Goal: Navigation & Orientation: Find specific page/section

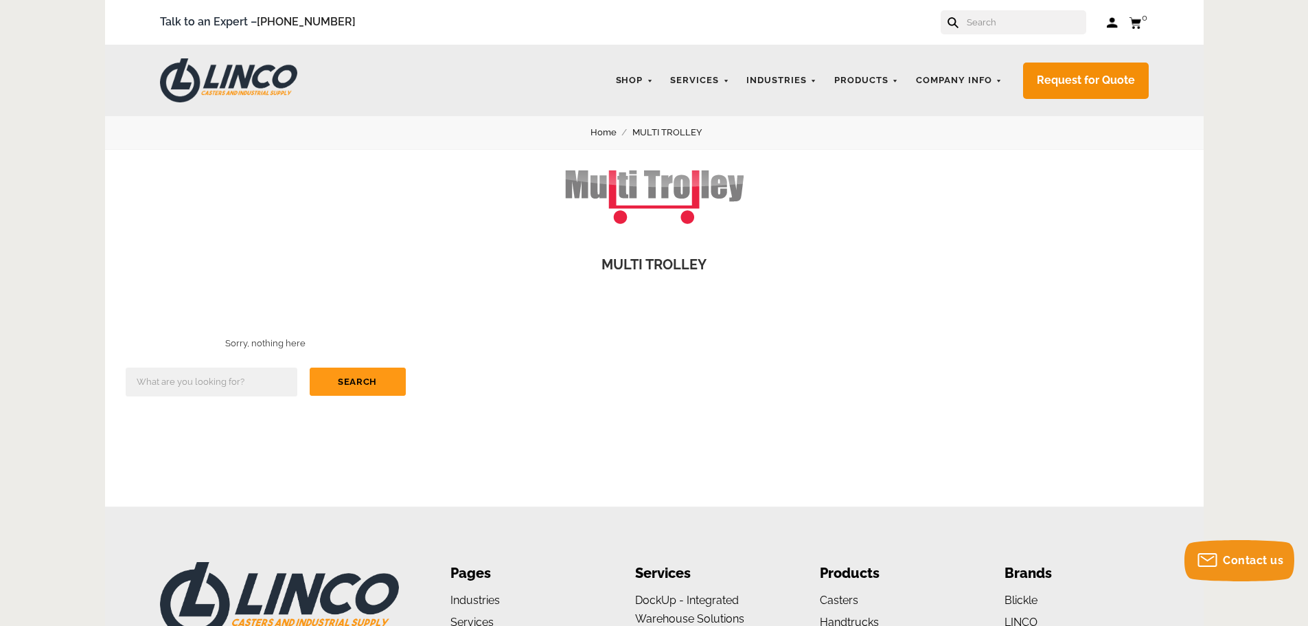
scroll to position [206, 0]
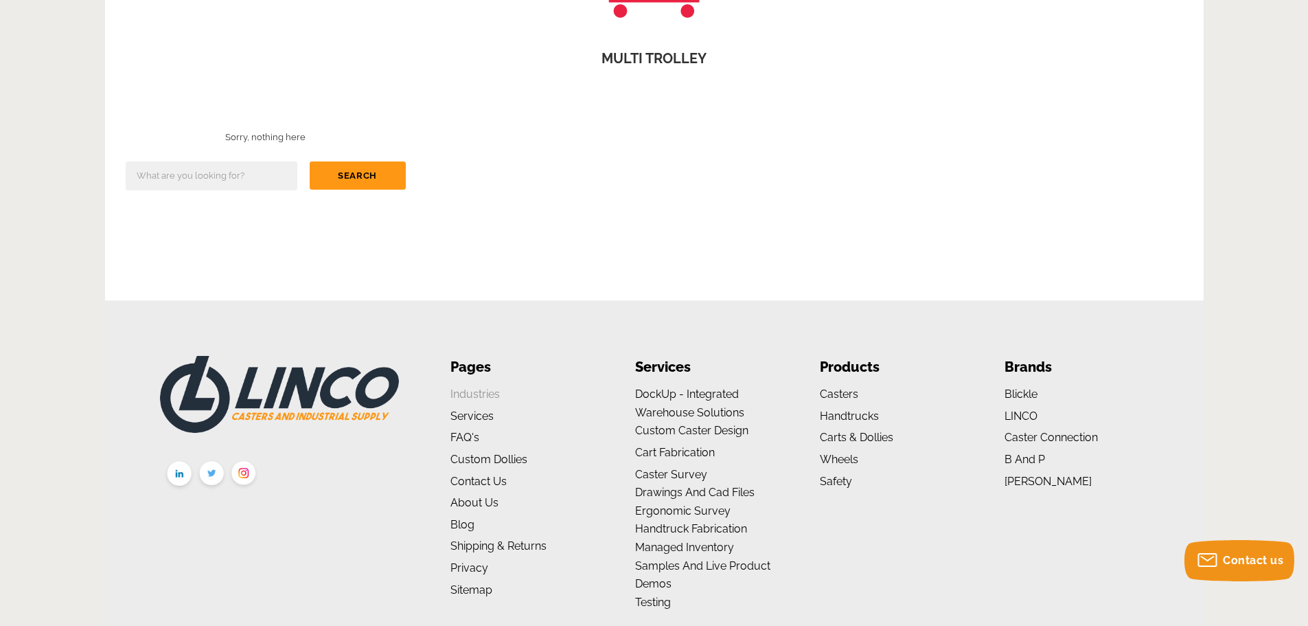
click at [483, 392] on link "Industries" at bounding box center [474, 393] width 49 height 13
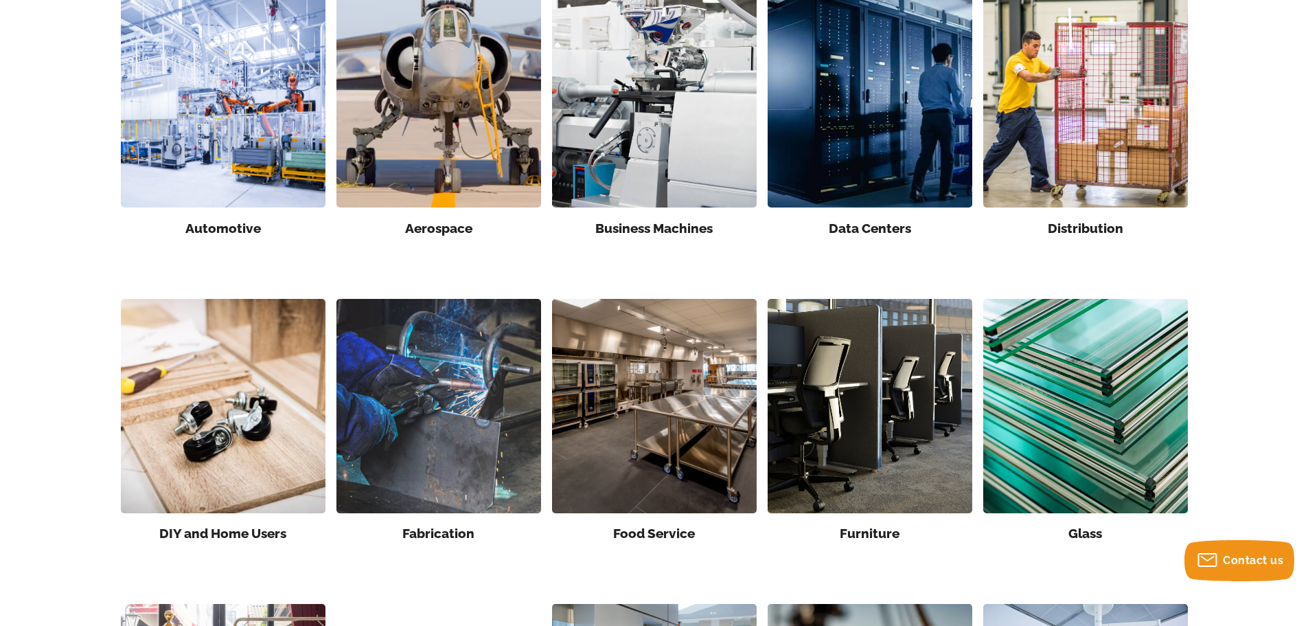
scroll to position [255, 0]
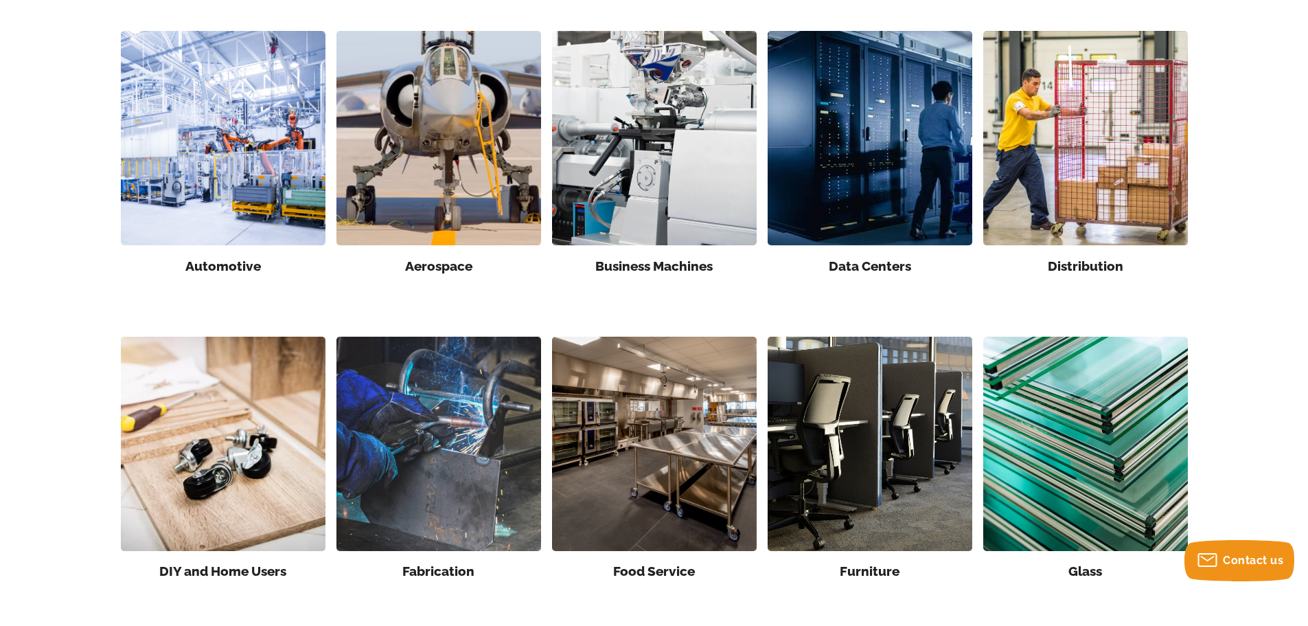
click at [614, 480] on img at bounding box center [654, 443] width 205 height 214
